Goal: Task Accomplishment & Management: Use online tool/utility

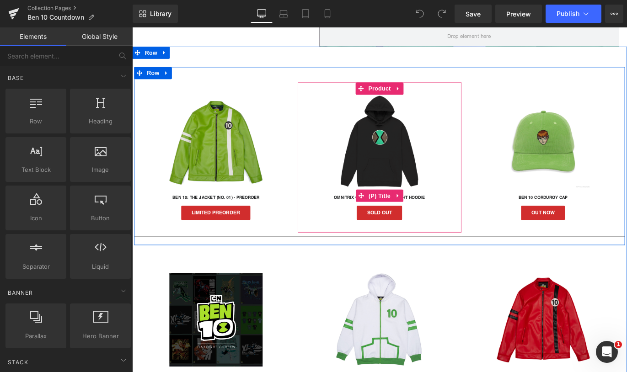
scroll to position [370, 0]
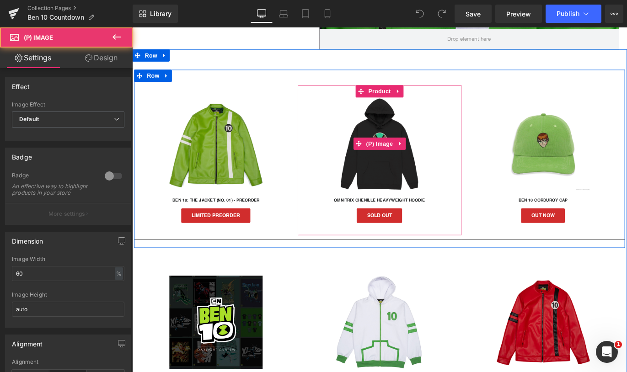
click at [406, 187] on img at bounding box center [409, 158] width 104 height 104
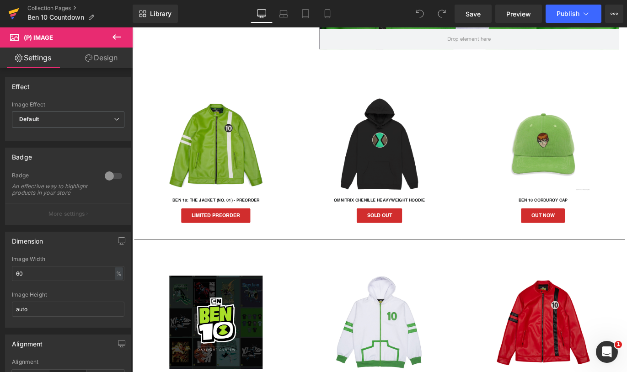
click at [16, 9] on icon at bounding box center [13, 13] width 11 height 23
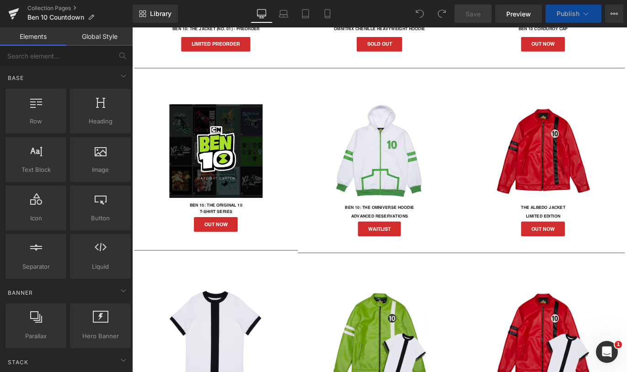
scroll to position [608, 0]
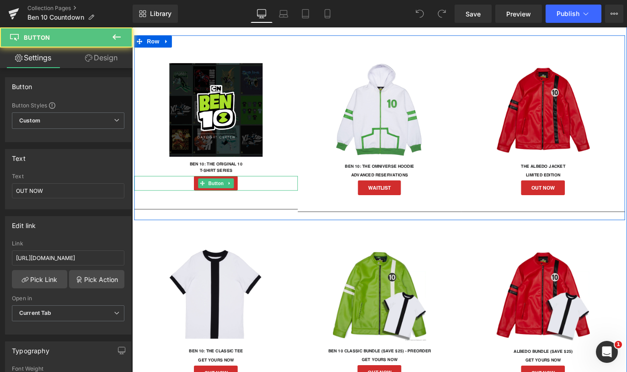
click at [256, 200] on div "OUT NOW" at bounding box center [226, 202] width 183 height 16
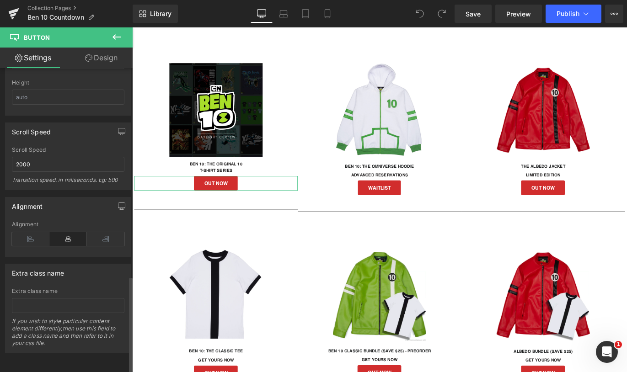
scroll to position [0, 0]
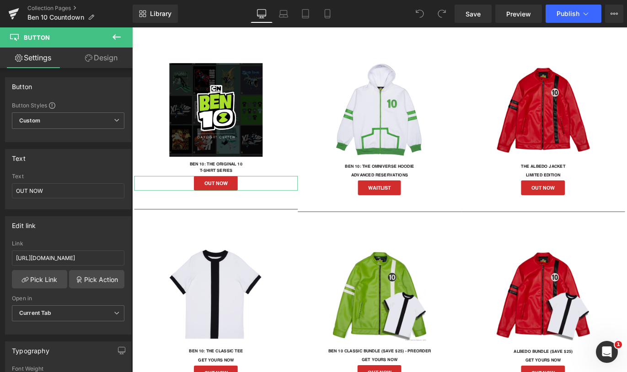
click at [107, 59] on link "Design" at bounding box center [101, 58] width 66 height 21
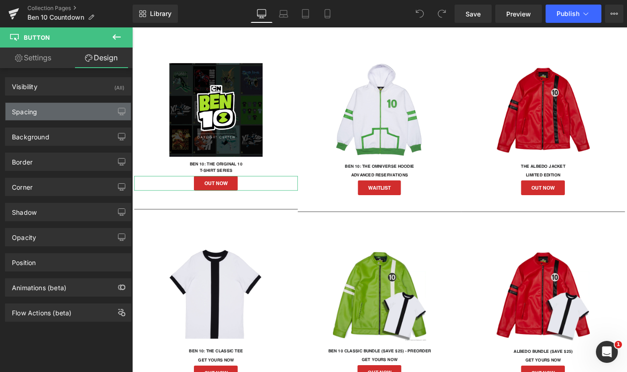
click at [48, 115] on div "Spacing" at bounding box center [67, 111] width 125 height 17
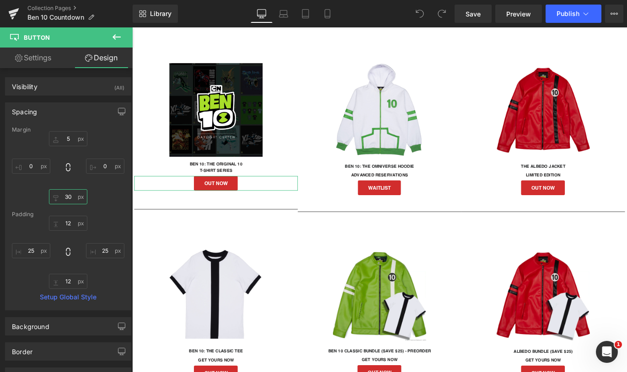
click at [67, 198] on input "30" at bounding box center [68, 196] width 38 height 15
type input "35"
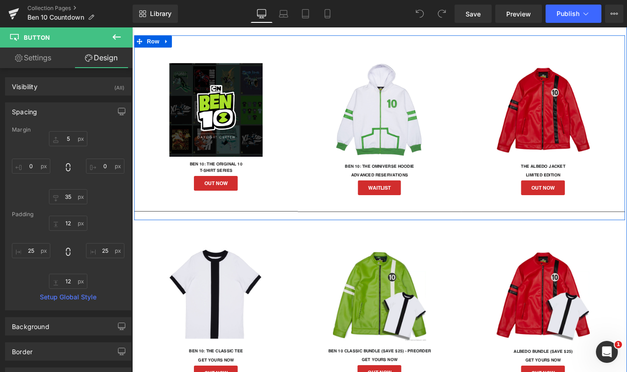
click at [178, 219] on div "Image BEN 10: THE ORIGINAL 10 Text Block T-SHIRT SERIES Text Block OUT NOW Butt…" at bounding box center [226, 146] width 183 height 184
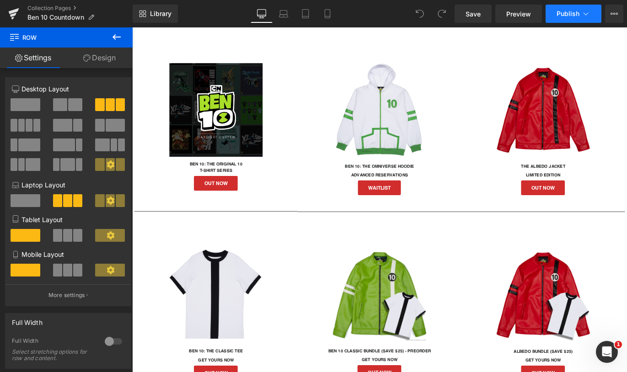
click at [566, 15] on span "Publish" at bounding box center [568, 13] width 23 height 7
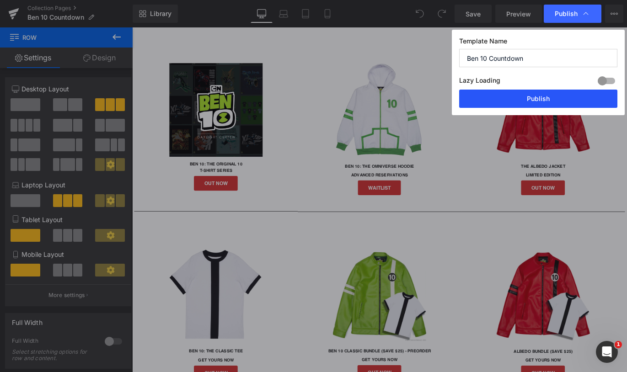
click at [540, 98] on button "Publish" at bounding box center [538, 99] width 158 height 18
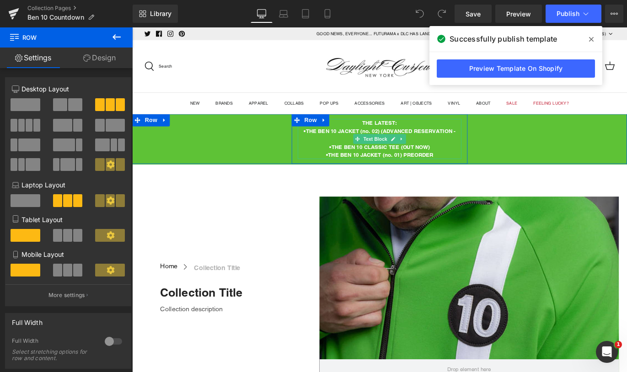
click at [411, 142] on p "•THE BEN 10 JACKET (no. 02) (ADVANCED RESERVATION - [DATE])" at bounding box center [408, 148] width 183 height 18
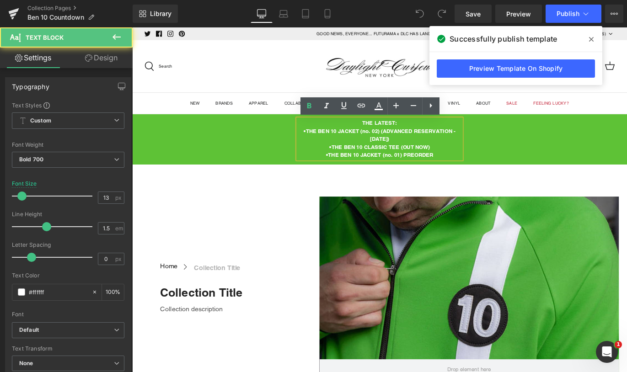
drag, startPoint x: 406, startPoint y: 142, endPoint x: 439, endPoint y: 149, distance: 33.6
click at [439, 149] on p "•THE BEN 10 JACKET (no. 02) (ADVANCED RESERVATION - [DATE])" at bounding box center [408, 148] width 183 height 18
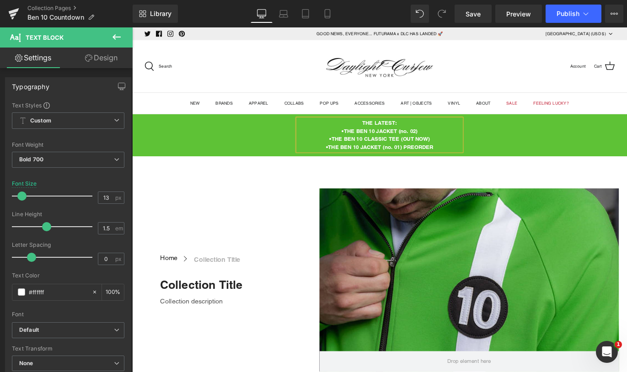
click at [415, 161] on p "•THE BEN 10 JACKET (no. 01) PREORDER" at bounding box center [408, 161] width 183 height 9
click at [432, 144] on p "•THE BEN 10 JACKET (no. 02)" at bounding box center [408, 143] width 183 height 9
click at [565, 12] on span "Publish" at bounding box center [568, 13] width 23 height 7
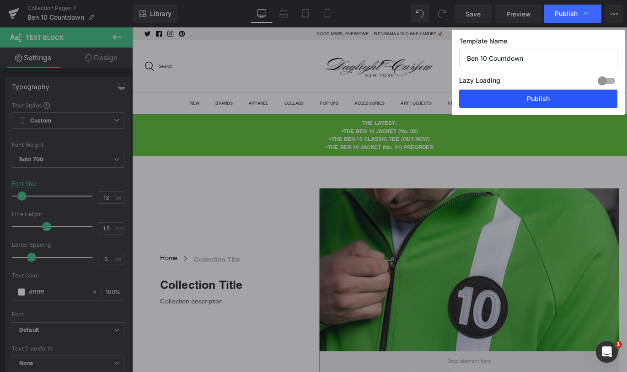
click at [528, 97] on button "Publish" at bounding box center [538, 99] width 158 height 18
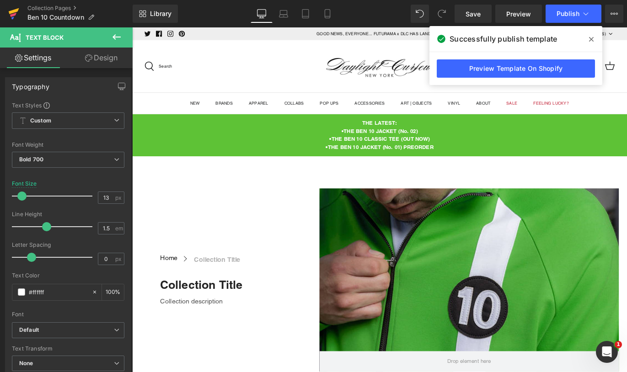
click at [13, 13] on icon at bounding box center [13, 15] width 6 height 4
